Goal: Task Accomplishment & Management: Manage account settings

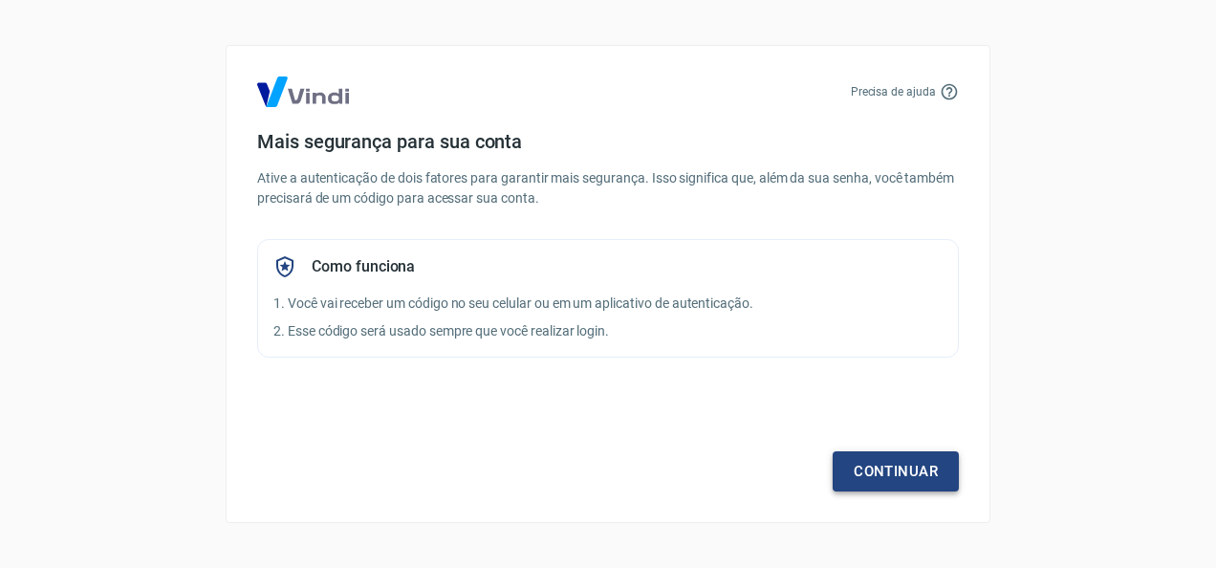
click at [914, 466] on link "Continuar" at bounding box center [896, 471] width 126 height 40
